Goal: Navigation & Orientation: Find specific page/section

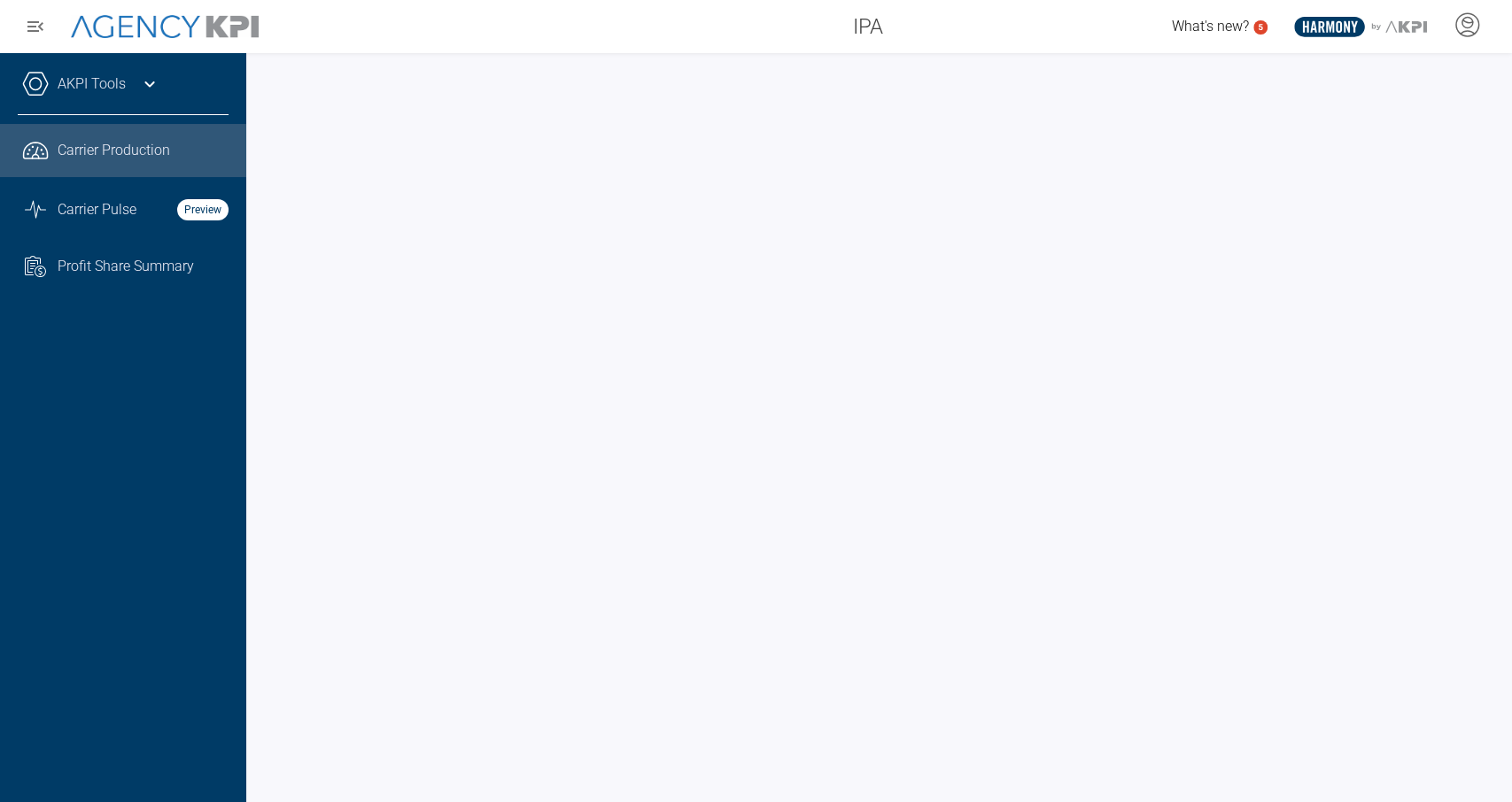
drag, startPoint x: 727, startPoint y: 4, endPoint x: 1034, endPoint y: 58, distance: 311.7
click at [1033, 56] on div at bounding box center [879, 427] width 1265 height 749
click at [139, 80] on icon at bounding box center [149, 84] width 21 height 21
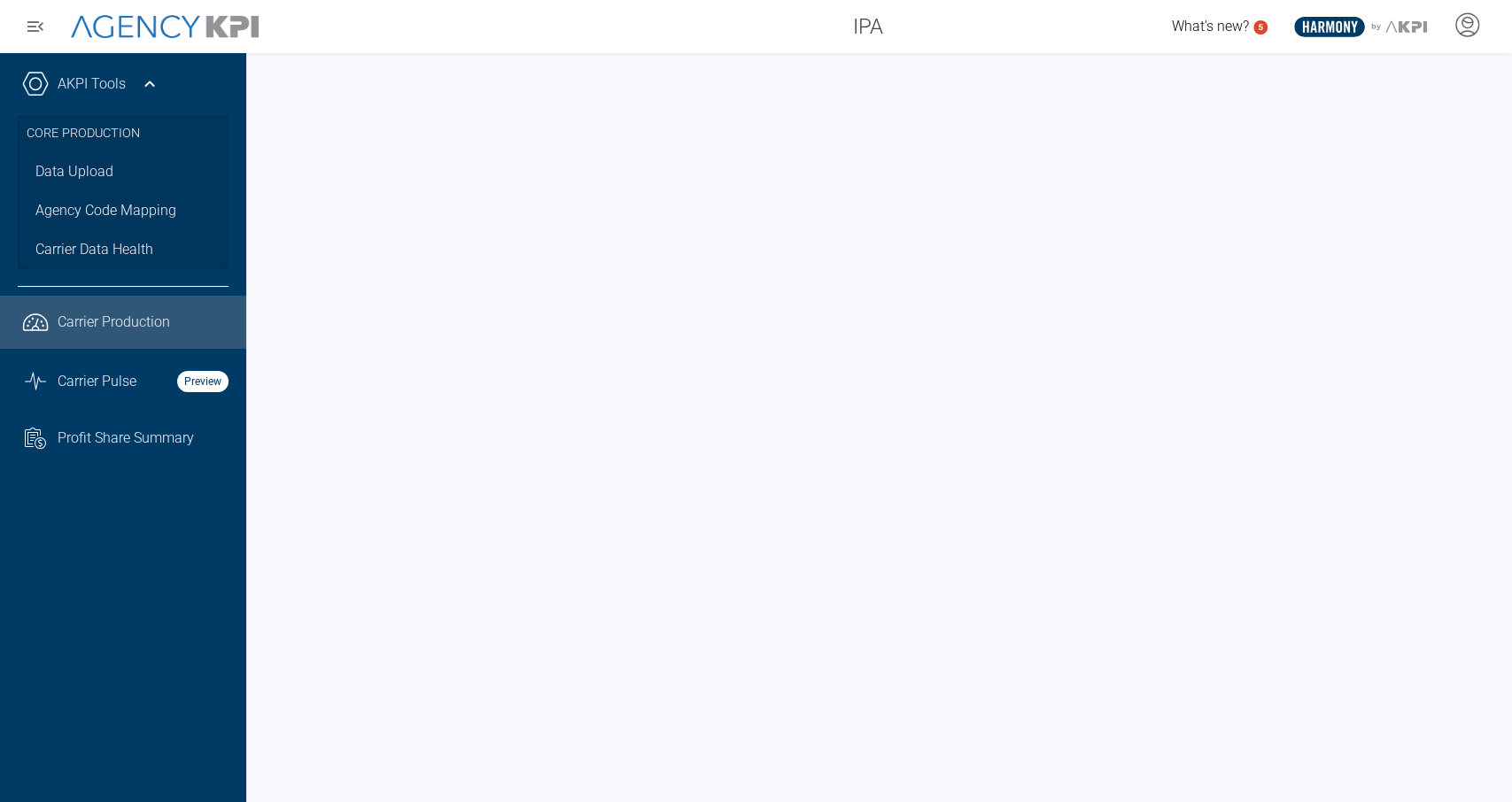
click at [494, 40] on div "IPA" at bounding box center [587, 26] width 616 height 35
click at [1359, 29] on icon at bounding box center [1466, 25] width 27 height 27
click at [1358, 76] on span "Log Out" at bounding box center [1339, 73] width 46 height 14
